Goal: Information Seeking & Learning: Learn about a topic

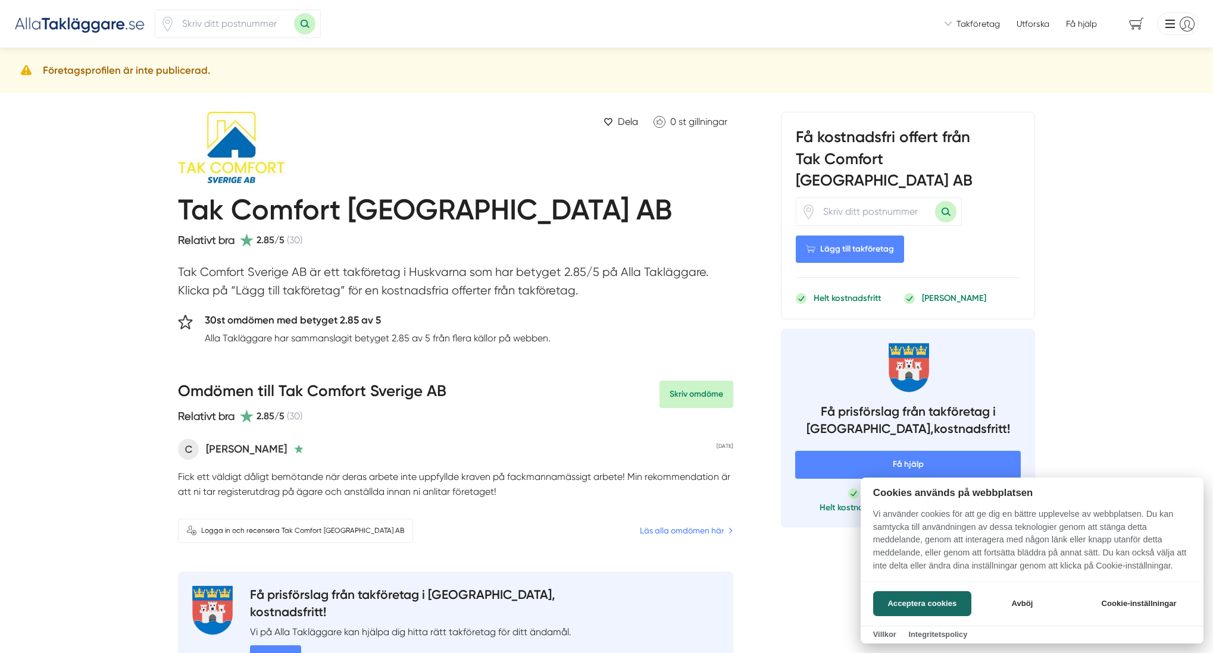
click at [101, 387] on div at bounding box center [606, 326] width 1213 height 653
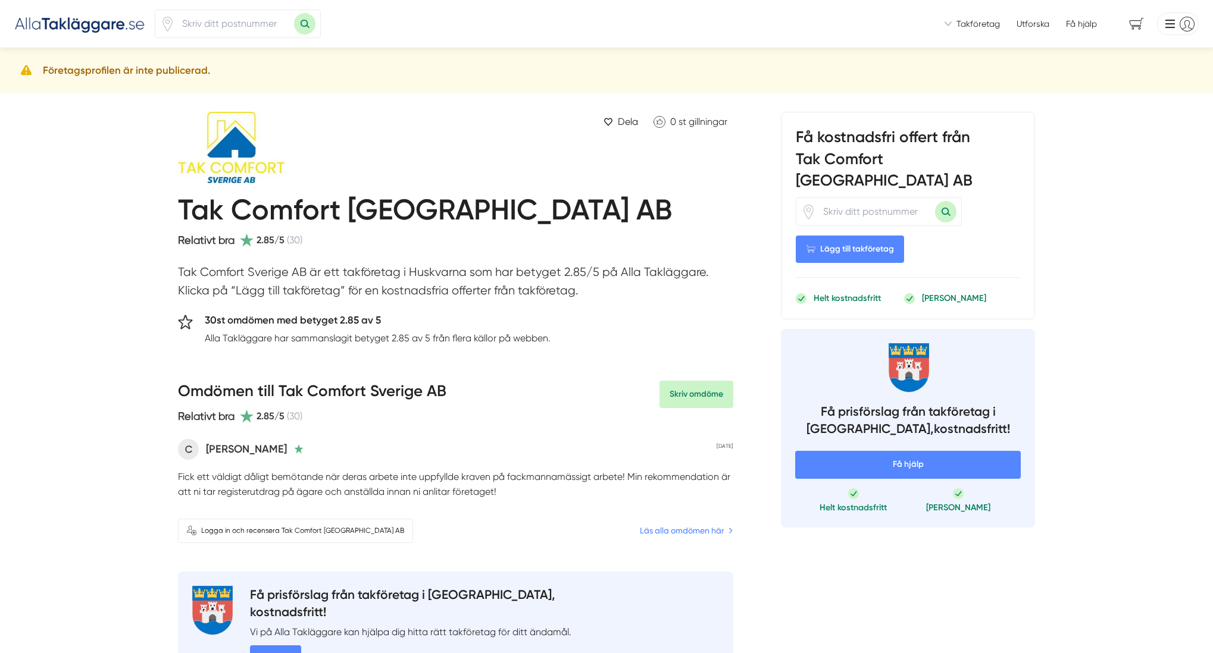
click at [268, 278] on p "Tak Comfort Sverige AB är ett takföretag i Huskvarna som har betyget 2.85/5 på …" at bounding box center [455, 284] width 555 height 43
click at [524, 287] on p "Tak Comfort Sverige AB är ett takföretag i Huskvarna som har betyget 2.85/5 på …" at bounding box center [455, 284] width 555 height 43
click at [523, 287] on p "Tak Comfort Sverige AB är ett takföretag i Huskvarna som har betyget 2.85/5 på …" at bounding box center [455, 284] width 555 height 43
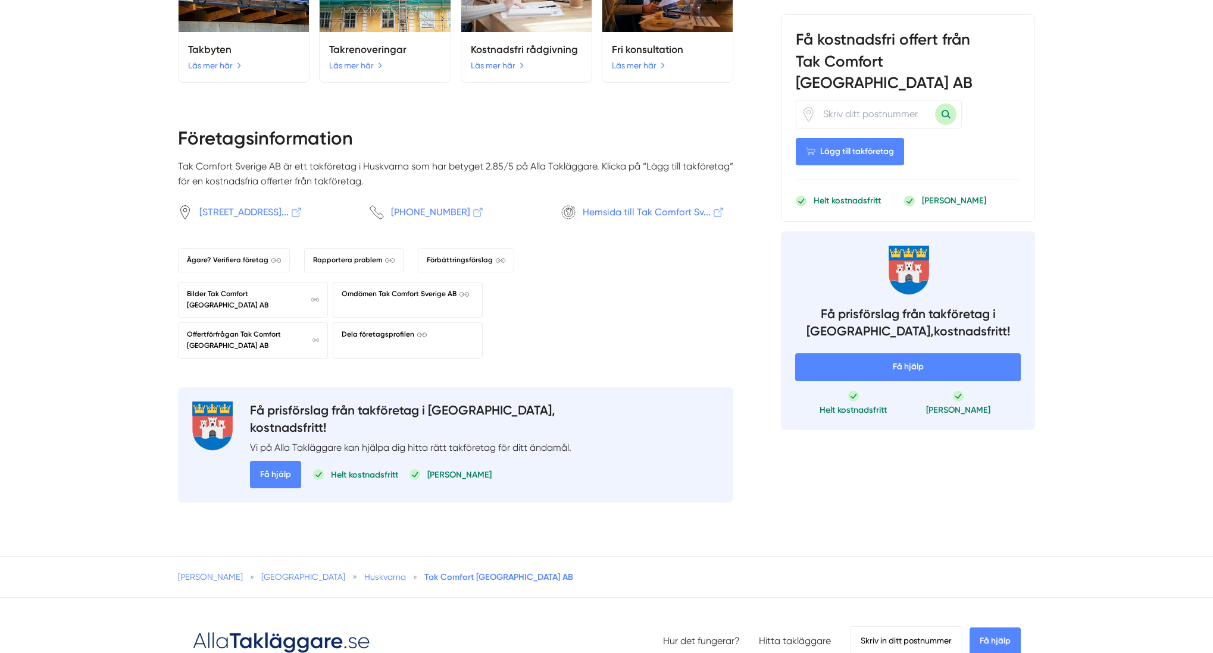
scroll to position [1140, 0]
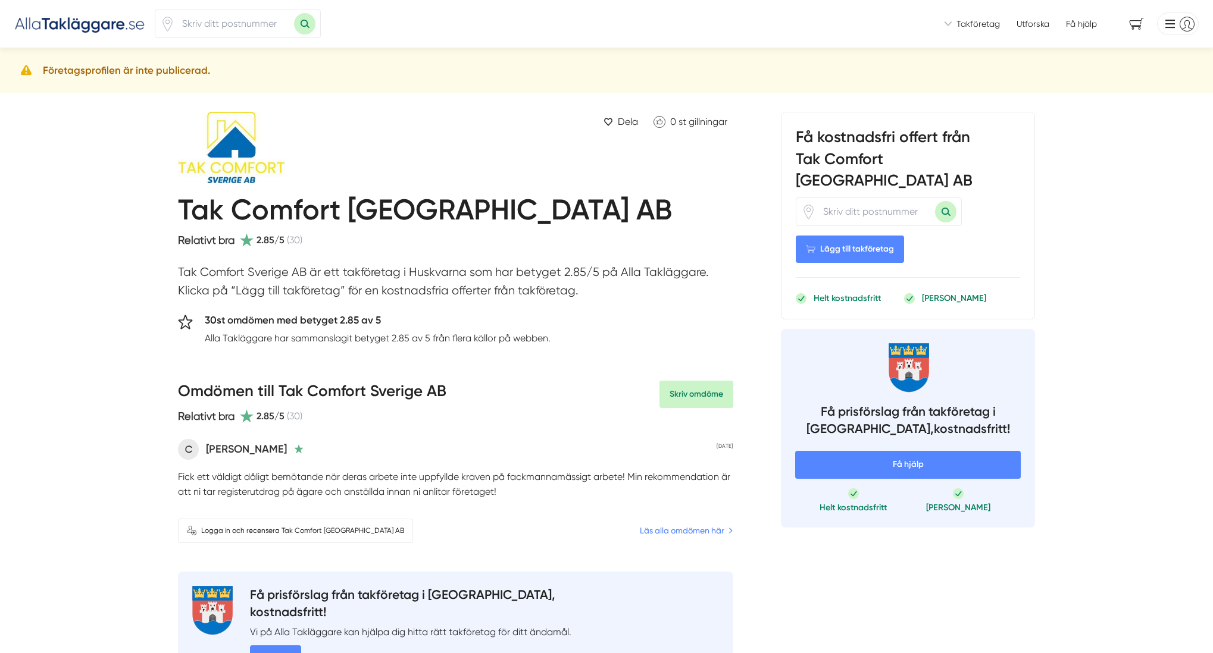
drag, startPoint x: 86, startPoint y: 292, endPoint x: 139, endPoint y: 270, distance: 57.0
click at [199, 209] on h1 "Tak Comfort [GEOGRAPHIC_DATA] AB" at bounding box center [425, 212] width 494 height 39
click at [223, 210] on h1 "Tak Comfort [GEOGRAPHIC_DATA] AB" at bounding box center [425, 212] width 494 height 39
click at [217, 208] on h1 "Tak Comfort [GEOGRAPHIC_DATA] AB" at bounding box center [425, 212] width 494 height 39
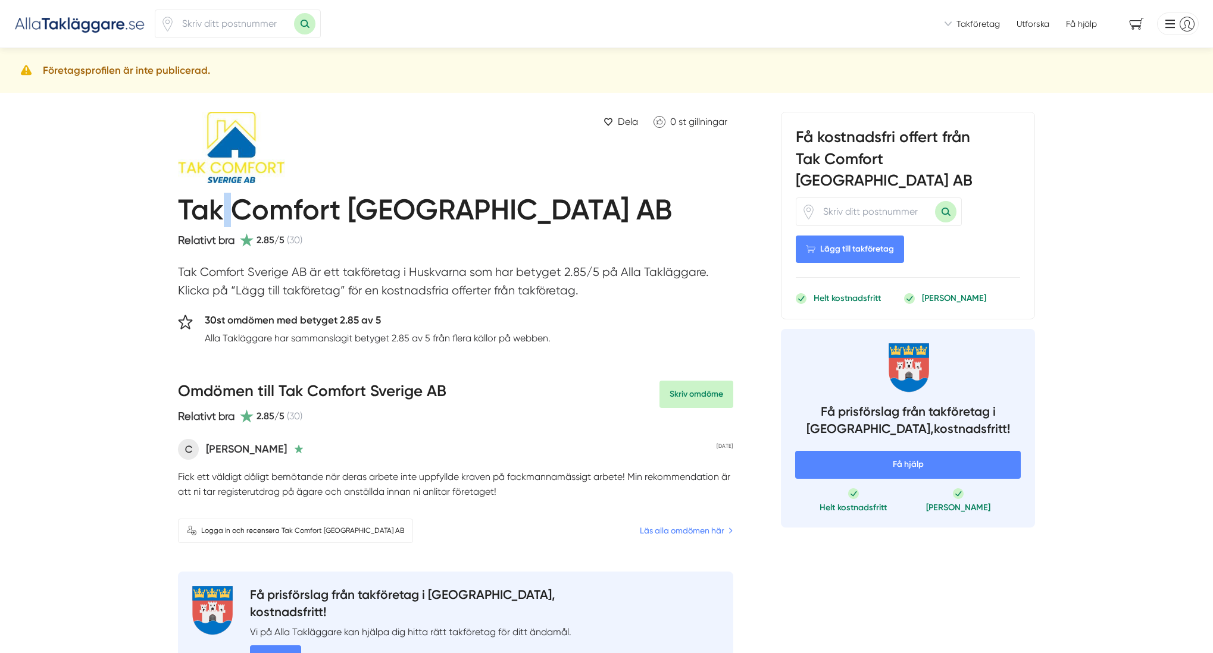
click at [217, 208] on h1 "Tak Comfort [GEOGRAPHIC_DATA] AB" at bounding box center [425, 212] width 494 height 39
click at [249, 209] on h1 "Tak Comfort [GEOGRAPHIC_DATA] AB" at bounding box center [425, 212] width 494 height 39
click at [363, 202] on h1 "Tak Comfort [GEOGRAPHIC_DATA] AB" at bounding box center [425, 212] width 494 height 39
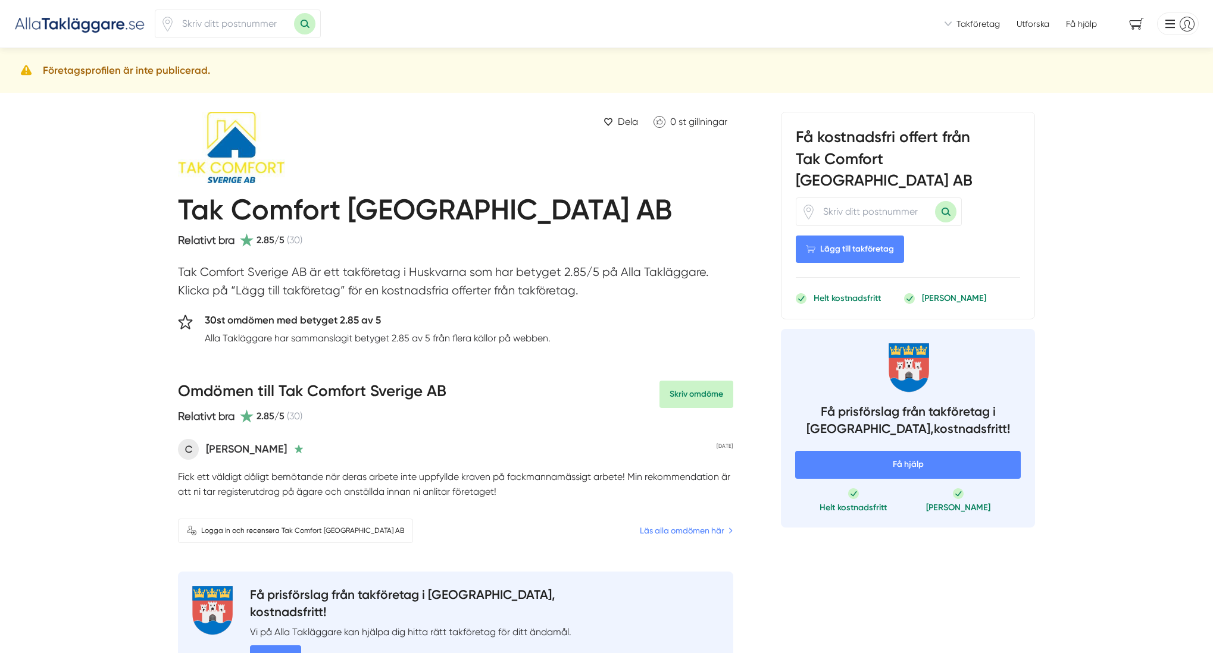
click at [441, 190] on div "Tak Comfort [GEOGRAPHIC_DATA] AB" at bounding box center [425, 210] width 494 height 44
click at [461, 201] on h1 "Tak Comfort [GEOGRAPHIC_DATA] AB" at bounding box center [425, 212] width 494 height 39
click at [208, 209] on h1 "Tak Comfort [GEOGRAPHIC_DATA] AB" at bounding box center [425, 212] width 494 height 39
click at [211, 209] on h1 "Tak Comfort [GEOGRAPHIC_DATA] AB" at bounding box center [425, 212] width 494 height 39
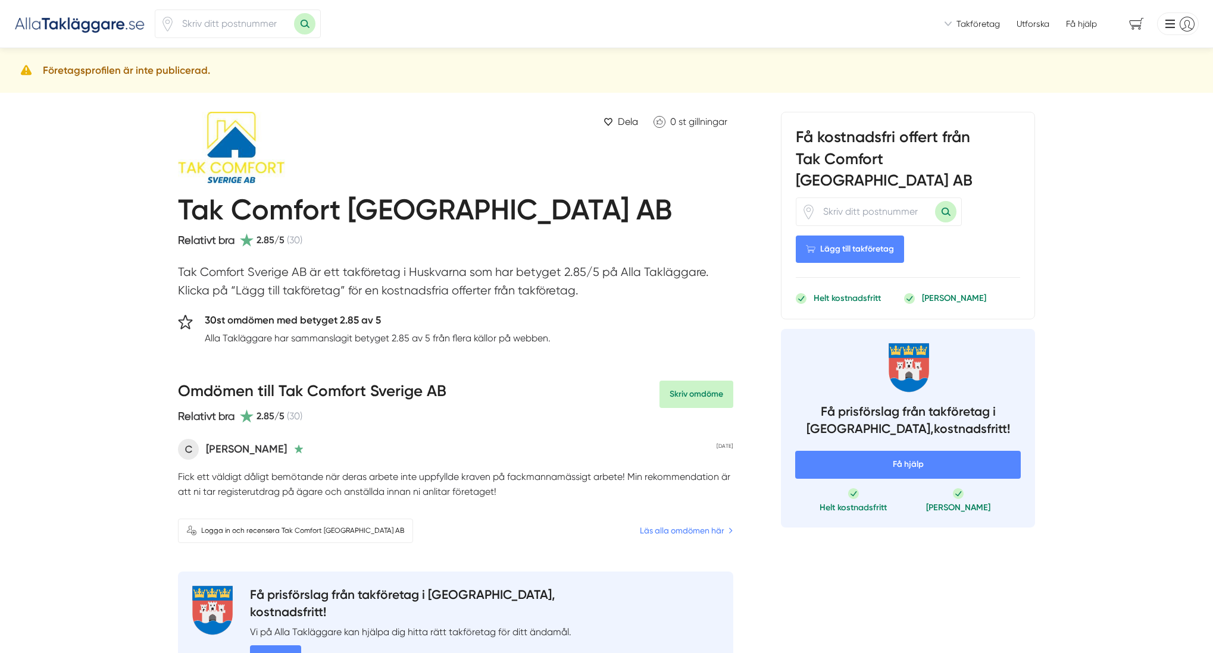
click at [261, 206] on h1 "Tak Comfort [GEOGRAPHIC_DATA] AB" at bounding box center [425, 212] width 494 height 39
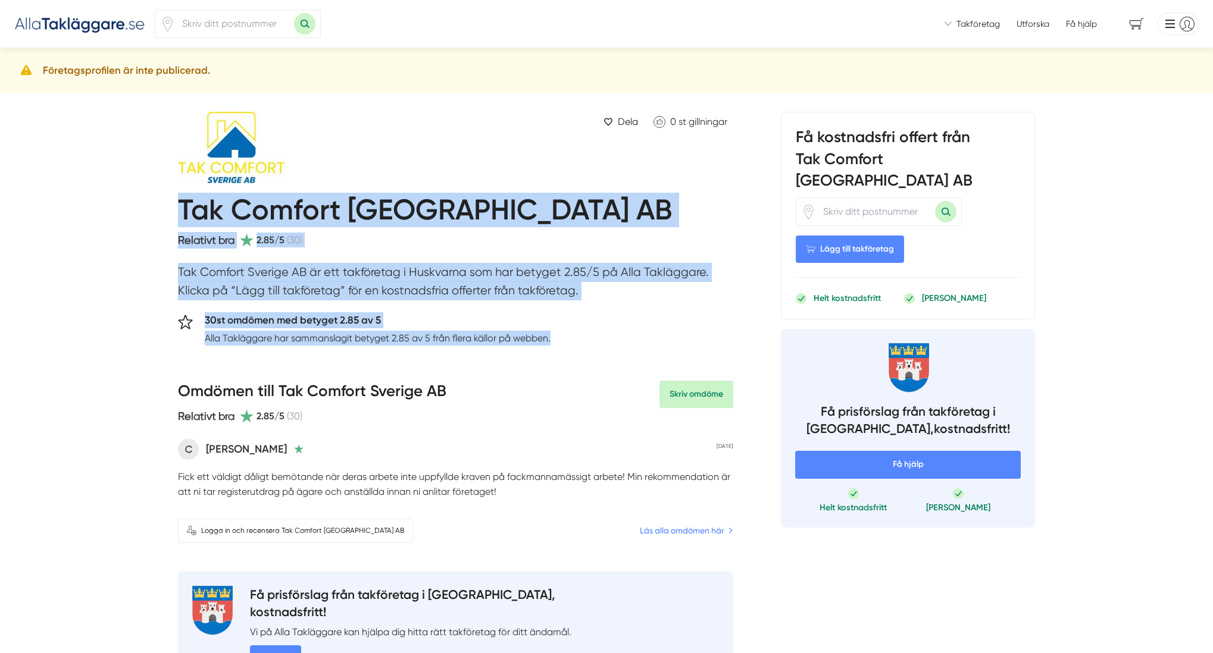
drag, startPoint x: 180, startPoint y: 203, endPoint x: 584, endPoint y: 342, distance: 426.6
click at [587, 342] on div "30st omdömen med betyget 2.85 av 5 Alla Takläggare har sammanslagit betyget 2.8…" at bounding box center [455, 332] width 555 height 40
drag, startPoint x: 524, startPoint y: 327, endPoint x: 173, endPoint y: 193, distance: 376.5
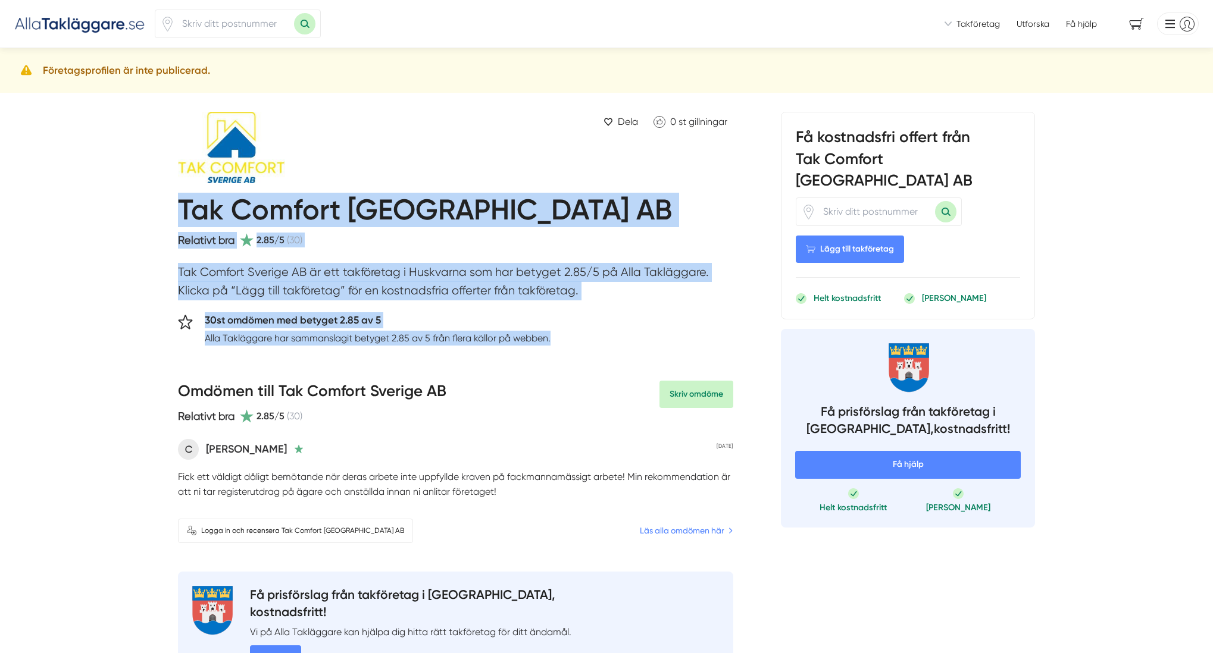
click at [180, 207] on h1 "Tak Comfort [GEOGRAPHIC_DATA] AB" at bounding box center [425, 212] width 494 height 39
drag, startPoint x: 176, startPoint y: 205, endPoint x: 583, endPoint y: 351, distance: 431.8
click at [583, 350] on div "30st omdömen med betyget 2.85 av 5 Alla Takläggare har sammanslagit betyget 2.8…" at bounding box center [455, 332] width 555 height 40
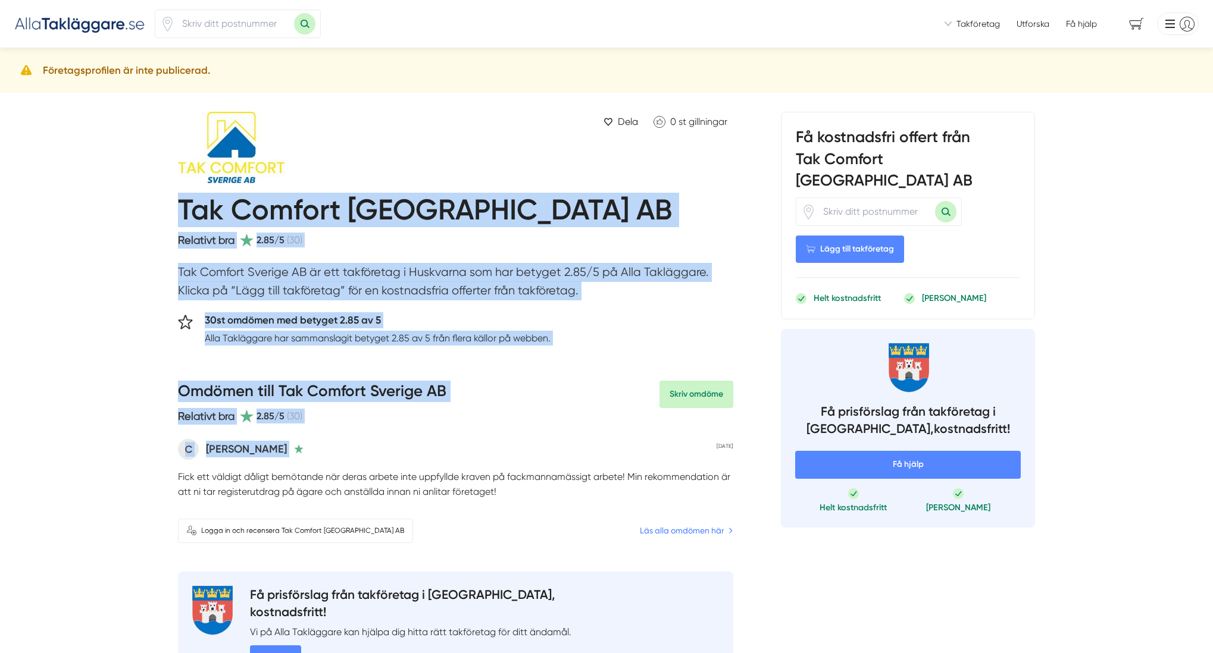
drag, startPoint x: 346, startPoint y: 433, endPoint x: 141, endPoint y: 193, distance: 315.7
